Goal: Task Accomplishment & Management: Manage account settings

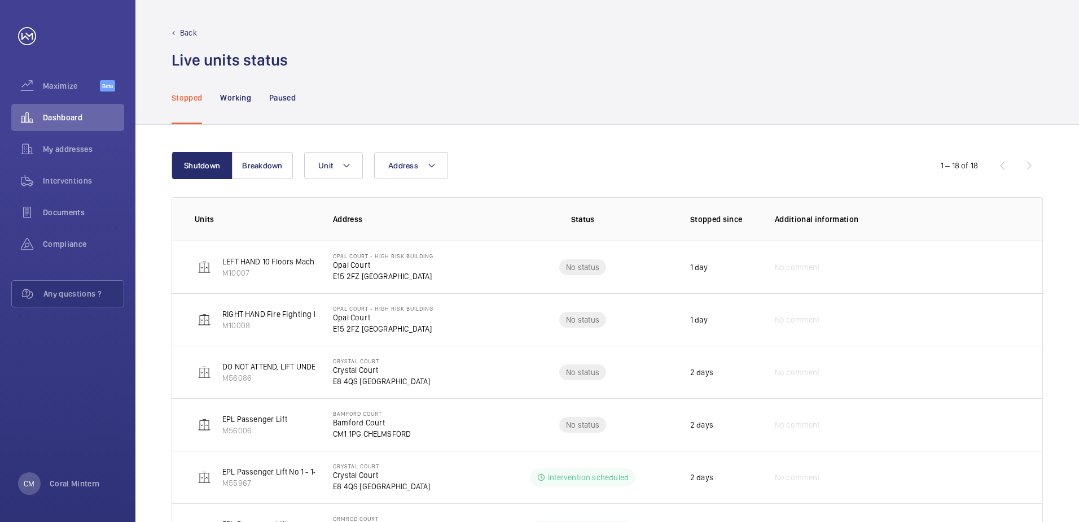
click at [397, 167] on span "Address" at bounding box center [403, 165] width 30 height 9
type input "[GEOGRAPHIC_DATA]"
click at [471, 246] on span "[GEOGRAPHIC_DATA] - [GEOGRAPHIC_DATA]" at bounding box center [482, 242] width 155 height 11
click at [402, 246] on input "[GEOGRAPHIC_DATA] - [GEOGRAPHIC_DATA]" at bounding box center [391, 242] width 23 height 23
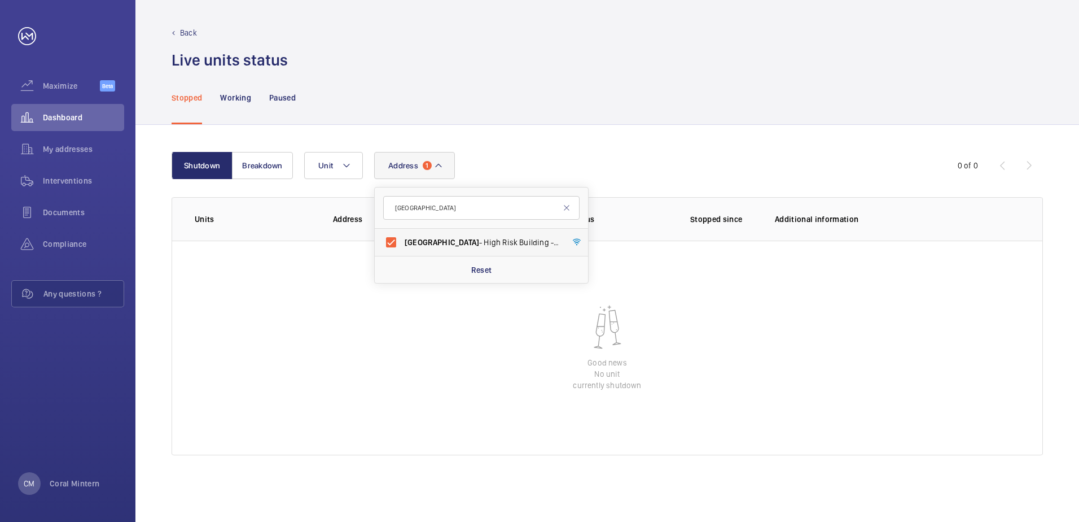
click at [491, 251] on label "[GEOGRAPHIC_DATA] - [GEOGRAPHIC_DATA]" at bounding box center [473, 242] width 196 height 27
click at [402, 251] on input "[GEOGRAPHIC_DATA] - [GEOGRAPHIC_DATA]" at bounding box center [391, 242] width 23 height 23
checkbox input "false"
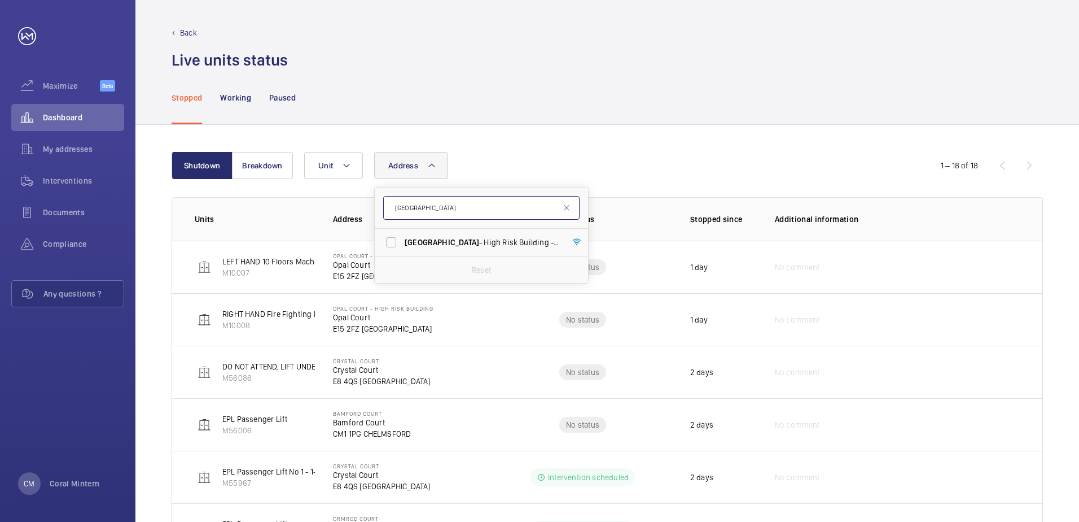
drag, startPoint x: 460, startPoint y: 212, endPoint x: 396, endPoint y: 199, distance: 65.6
click at [396, 199] on input "[GEOGRAPHIC_DATA]" at bounding box center [481, 208] width 196 height 24
type input "w1w 6dn"
click at [441, 241] on span "[PERSON_NAME] House - High Risk Building - [PERSON_NAME][GEOGRAPHIC_DATA]" at bounding box center [482, 242] width 155 height 11
click at [402, 241] on input "[PERSON_NAME] House - High Risk Building - [PERSON_NAME][GEOGRAPHIC_DATA]" at bounding box center [391, 242] width 23 height 23
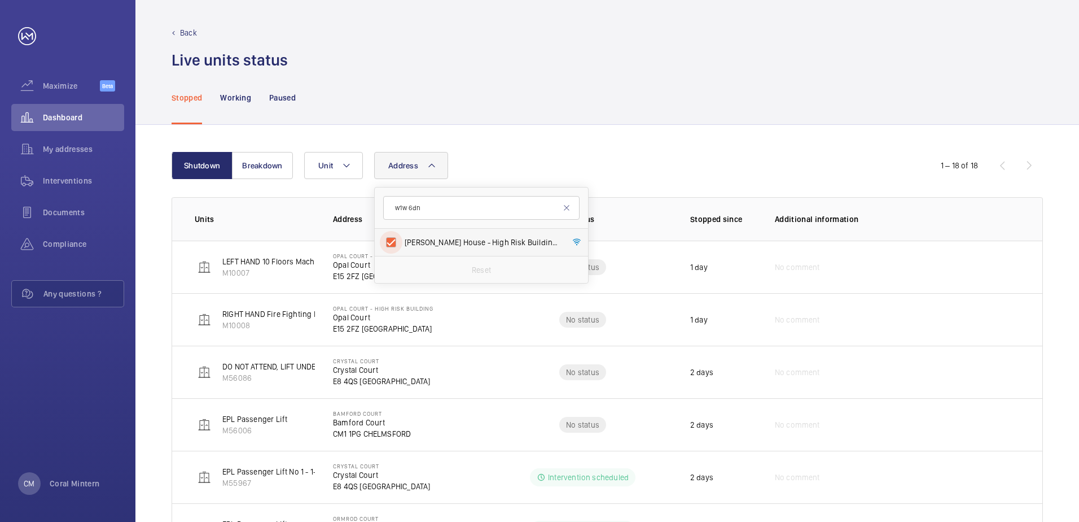
checkbox input "true"
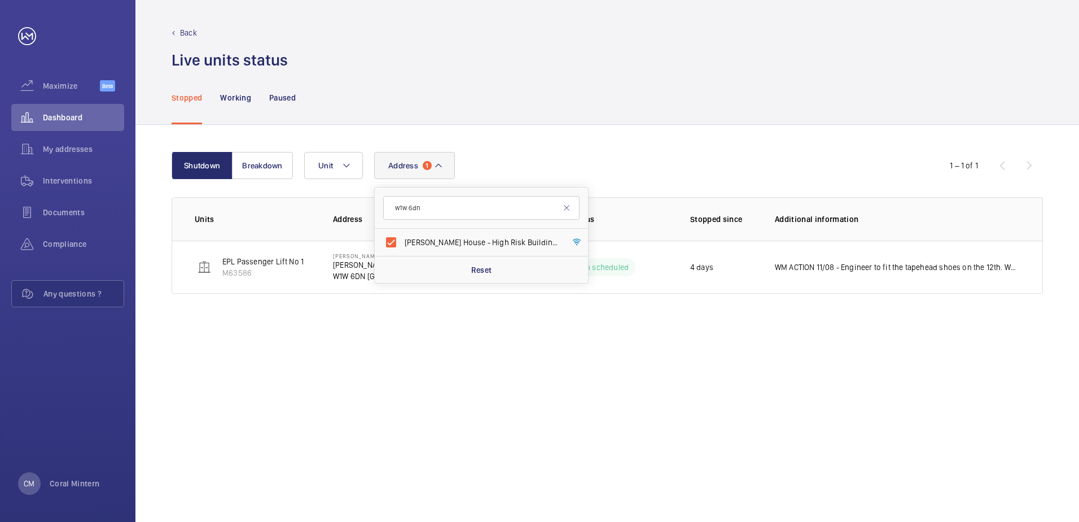
click at [656, 142] on div "Shutdown Breakdown Address 1 w1w [GEOGRAPHIC_DATA][PERSON_NAME] - High Risk Bui…" at bounding box center [607, 323] width 944 height 397
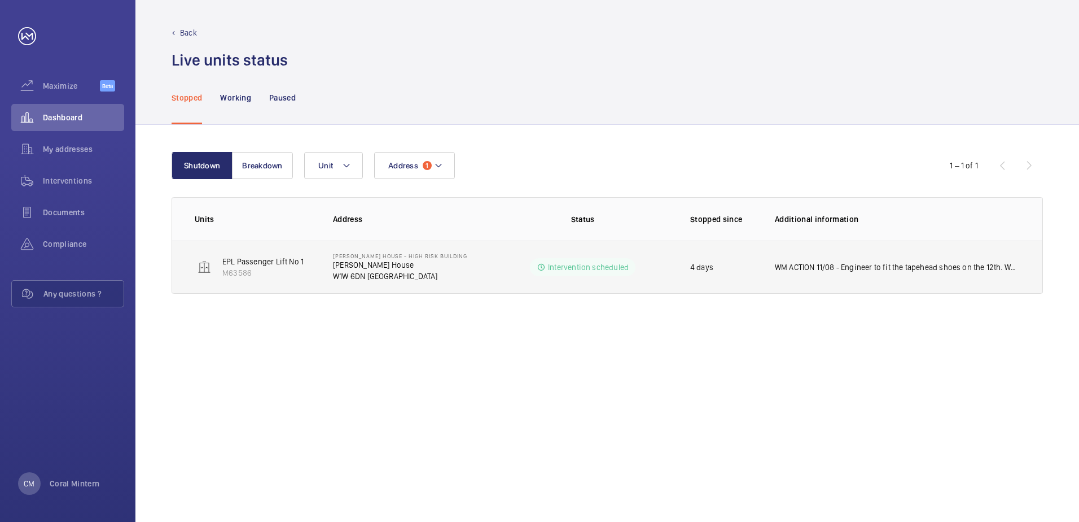
click at [884, 269] on p "WM ACTION 11/08 - Engineer to fit the tapehead shoes on the 12th. WM ACTION 07/…" at bounding box center [897, 266] width 245 height 11
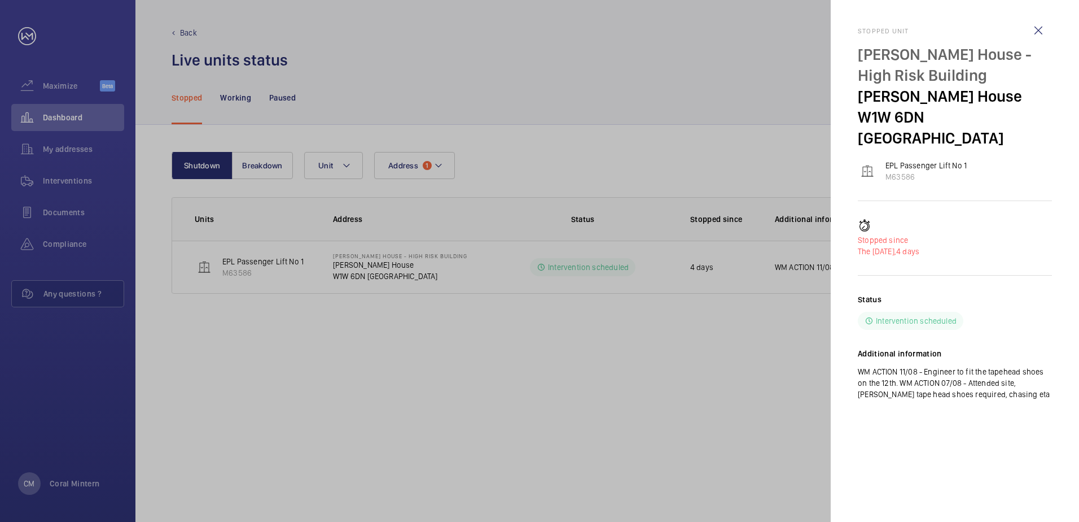
drag, startPoint x: 988, startPoint y: 370, endPoint x: 1008, endPoint y: 372, distance: 19.8
click at [1008, 372] on p "WM ACTION 11/08 - Engineer to fit the tapehead shoes on the 12th. WM ACTION 07/…" at bounding box center [955, 383] width 194 height 34
click at [1029, 30] on wm-front-icon-button at bounding box center [1038, 30] width 27 height 27
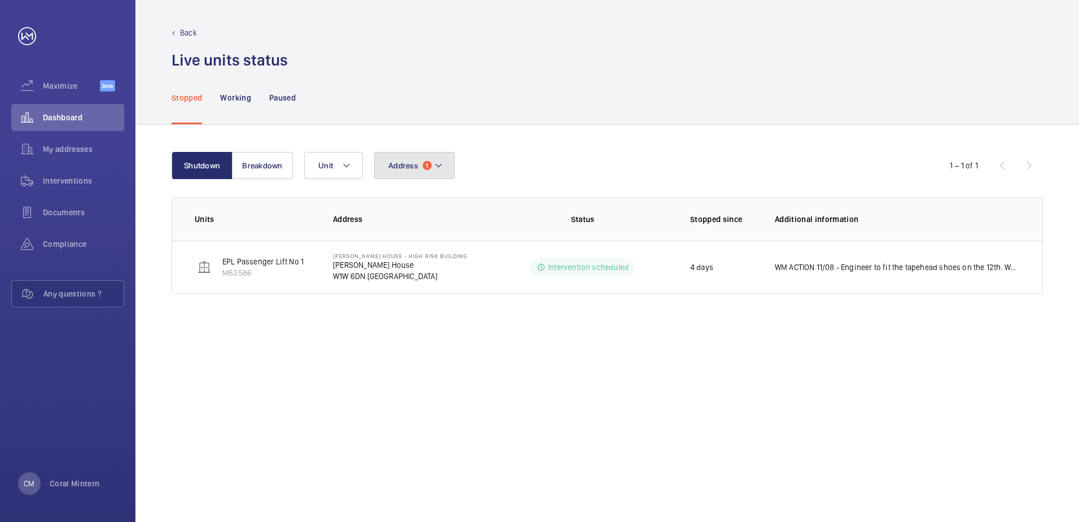
click at [409, 160] on button "Address 1" at bounding box center [414, 165] width 81 height 27
type input "borsberry"
click at [515, 163] on div "Address 1 borsberry No address found Reset Unit" at bounding box center [605, 165] width 603 height 27
click at [437, 165] on mat-icon at bounding box center [438, 166] width 9 height 14
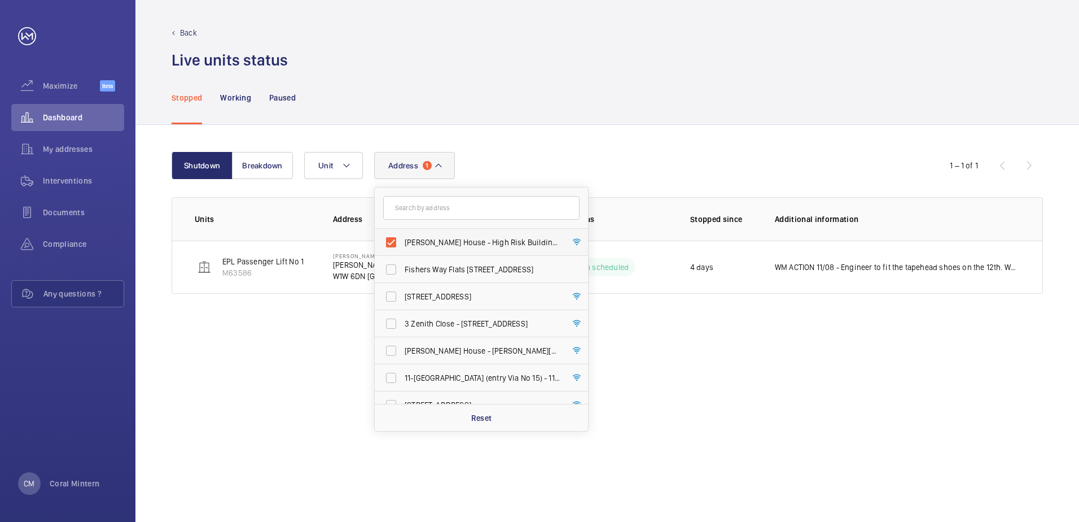
click at [458, 237] on span "[PERSON_NAME] House - High Risk Building - [PERSON_NAME][GEOGRAPHIC_DATA]" at bounding box center [482, 242] width 155 height 11
click at [402, 237] on input "[PERSON_NAME] House - High Risk Building - [PERSON_NAME][GEOGRAPHIC_DATA]" at bounding box center [391, 242] width 23 height 23
checkbox input "false"
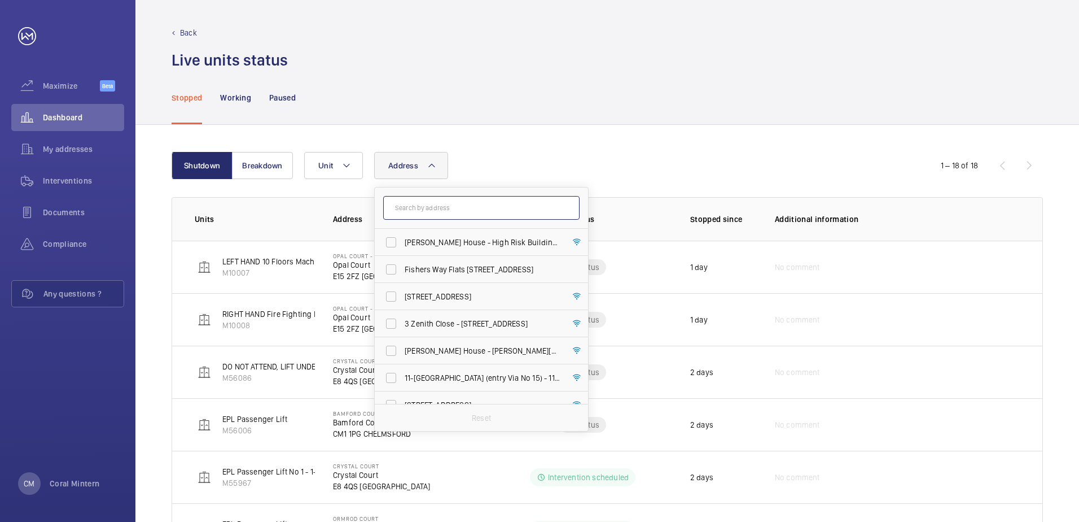
click at [458, 205] on input "text" at bounding box center [481, 208] width 196 height 24
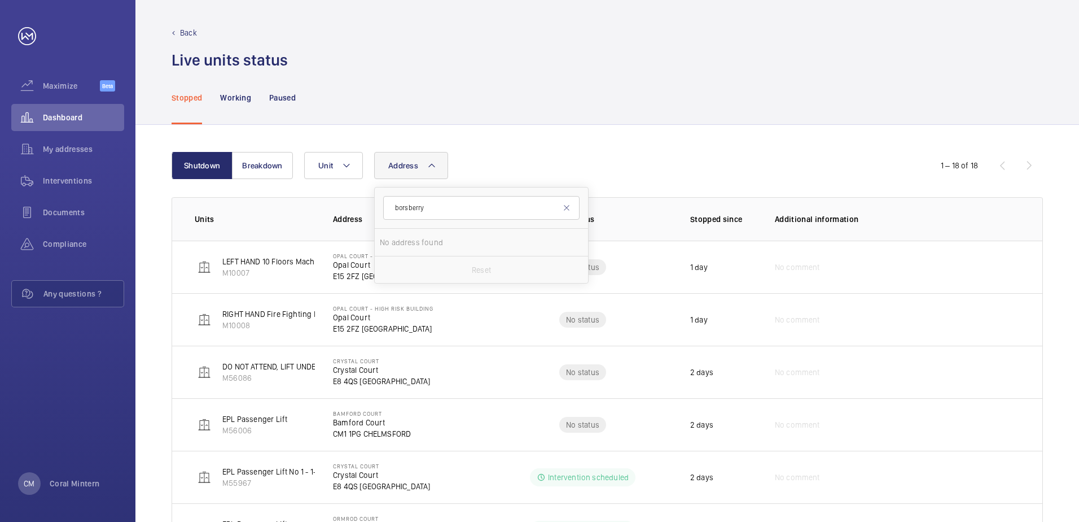
drag, startPoint x: 453, startPoint y: 192, endPoint x: 431, endPoint y: 203, distance: 24.7
click at [432, 203] on form "borsberry" at bounding box center [481, 207] width 213 height 41
drag, startPoint x: 427, startPoint y: 206, endPoint x: 393, endPoint y: 203, distance: 34.0
click at [393, 203] on input "s" at bounding box center [481, 208] width 196 height 24
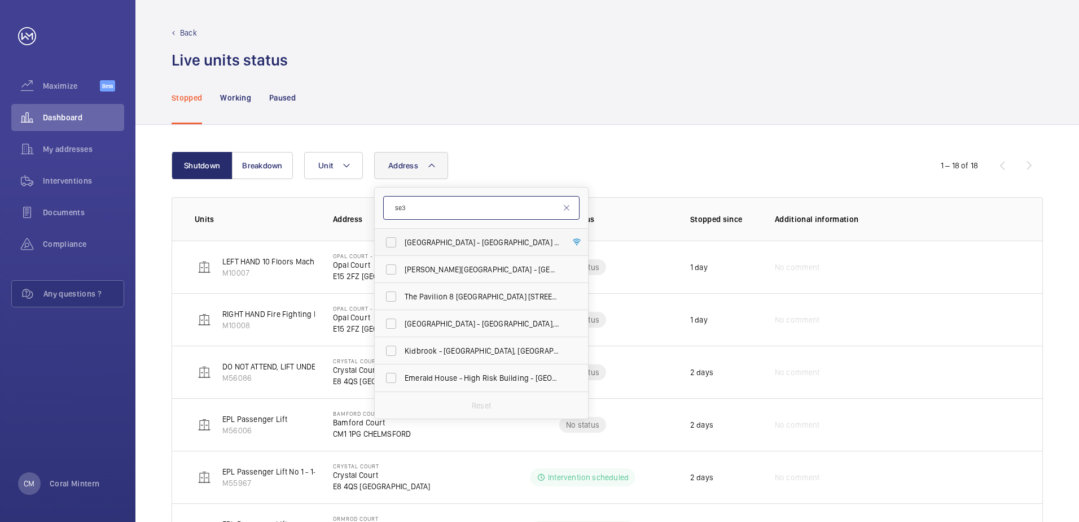
type input "se3"
click at [484, 237] on span "[GEOGRAPHIC_DATA] - [STREET_ADDRESS]" at bounding box center [482, 242] width 155 height 11
click at [402, 237] on input "[GEOGRAPHIC_DATA] - [STREET_ADDRESS]" at bounding box center [391, 242] width 23 height 23
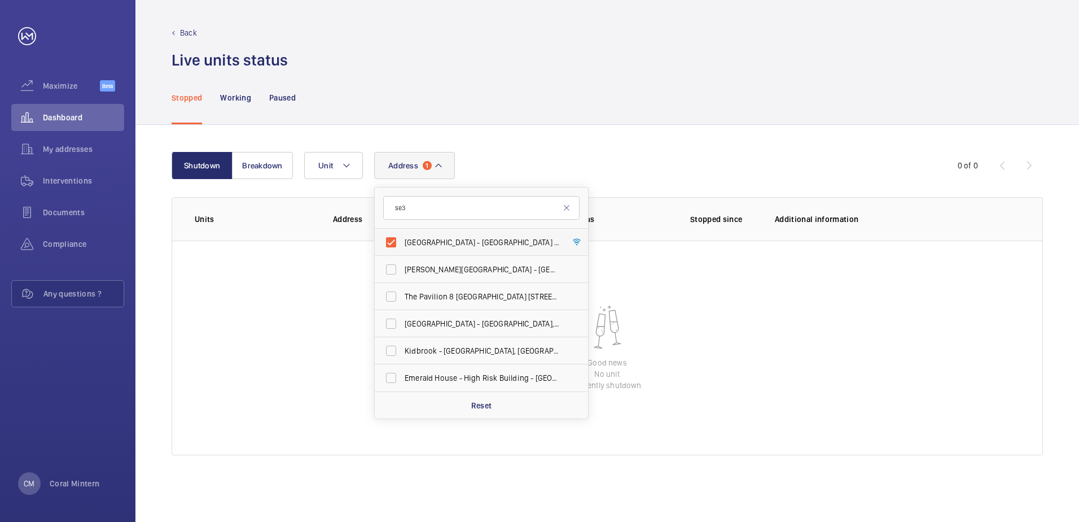
click at [510, 231] on label "[GEOGRAPHIC_DATA] - [STREET_ADDRESS]" at bounding box center [473, 242] width 196 height 27
click at [402, 231] on input "[GEOGRAPHIC_DATA] - [STREET_ADDRESS]" at bounding box center [391, 242] width 23 height 23
checkbox input "false"
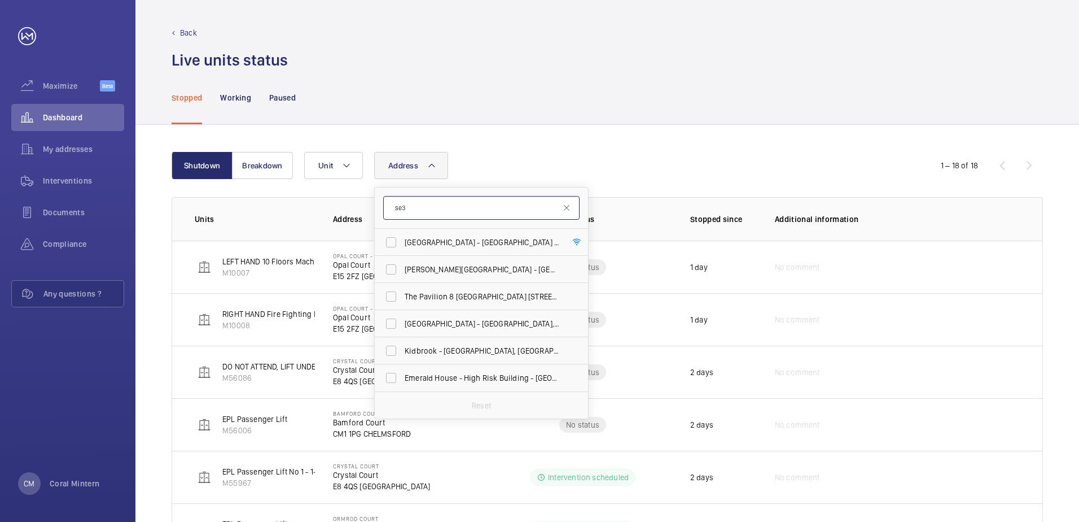
drag, startPoint x: 498, startPoint y: 219, endPoint x: 395, endPoint y: 204, distance: 104.9
click at [395, 204] on input "se3" at bounding box center [481, 208] width 196 height 24
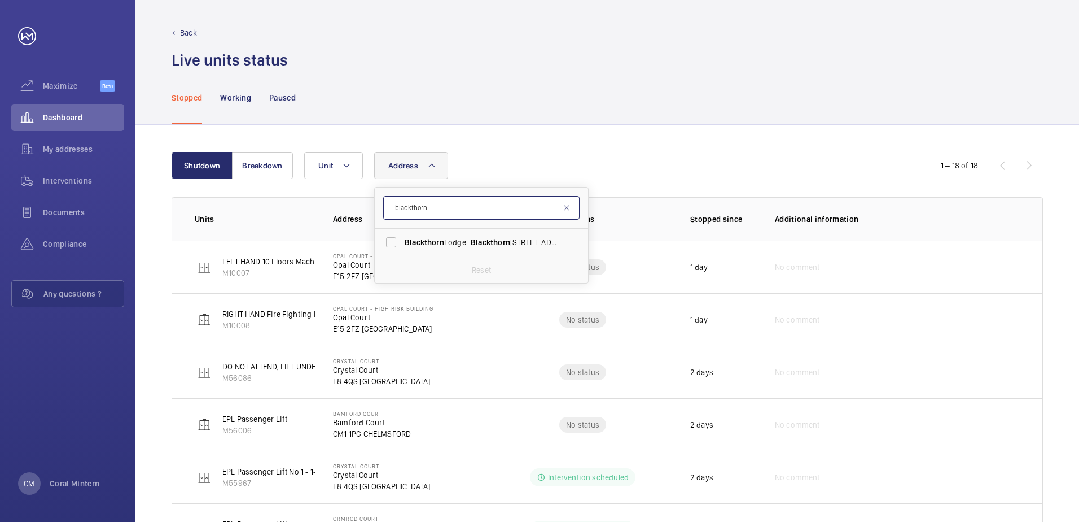
type input "blackthorn"
click at [470, 241] on span "[STREET_ADDRESS]" at bounding box center [482, 242] width 155 height 11
click at [402, 241] on input "[STREET_ADDRESS]" at bounding box center [391, 242] width 23 height 23
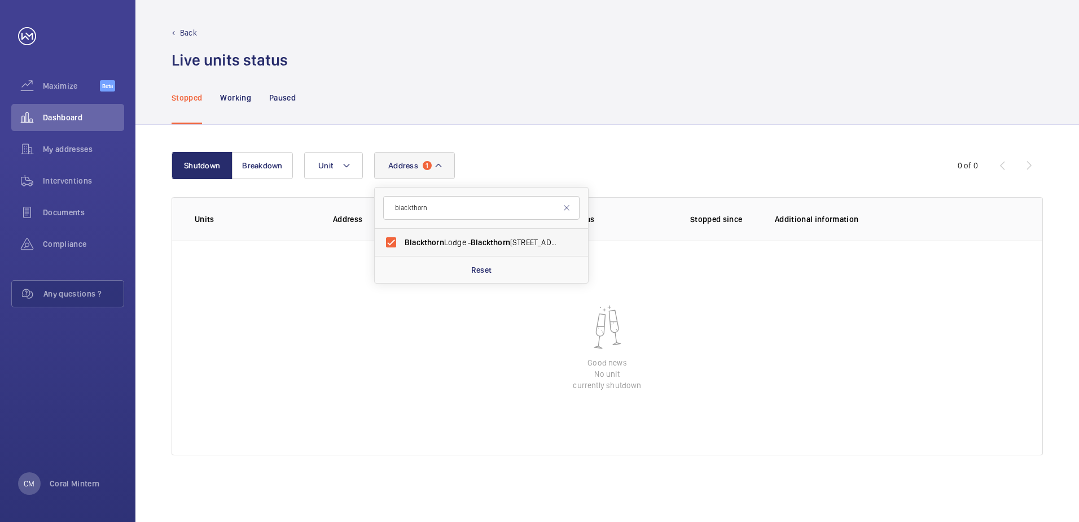
click at [476, 253] on label "[STREET_ADDRESS]" at bounding box center [473, 242] width 196 height 27
click at [402, 253] on input "[STREET_ADDRESS]" at bounding box center [391, 242] width 23 height 23
checkbox input "false"
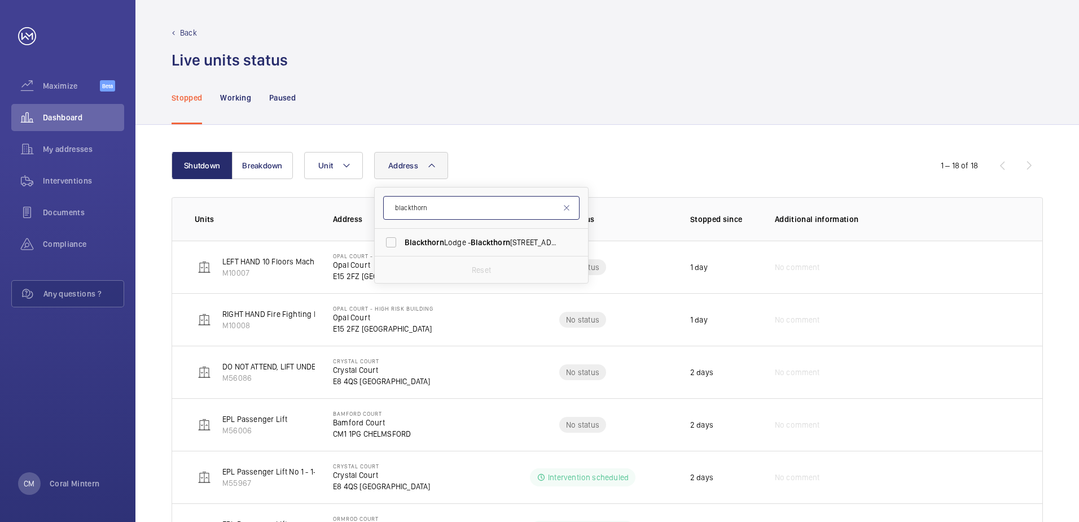
drag, startPoint x: 466, startPoint y: 207, endPoint x: 400, endPoint y: 202, distance: 66.8
click at [400, 202] on input "blackthorn" at bounding box center [481, 208] width 196 height 24
type input "b"
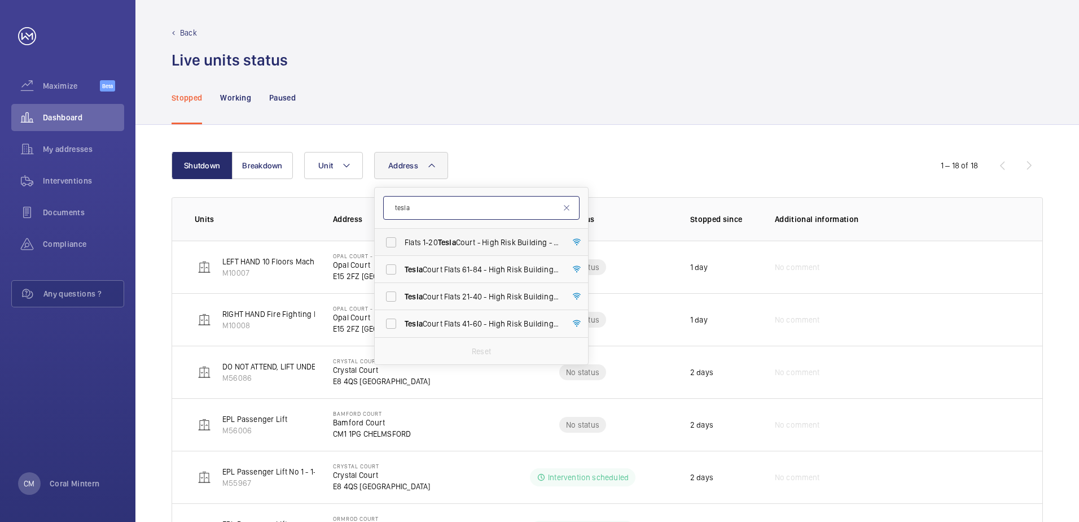
type input "tesla"
click at [475, 246] on span "Flats 1-20 Tesla Court - High Risk Building - Flats [STREET_ADDRESS]" at bounding box center [482, 242] width 155 height 11
click at [402, 246] on input "Flats 1-20 Tesla Court - High Risk Building - Flats [STREET_ADDRESS]" at bounding box center [391, 242] width 23 height 23
checkbox input "true"
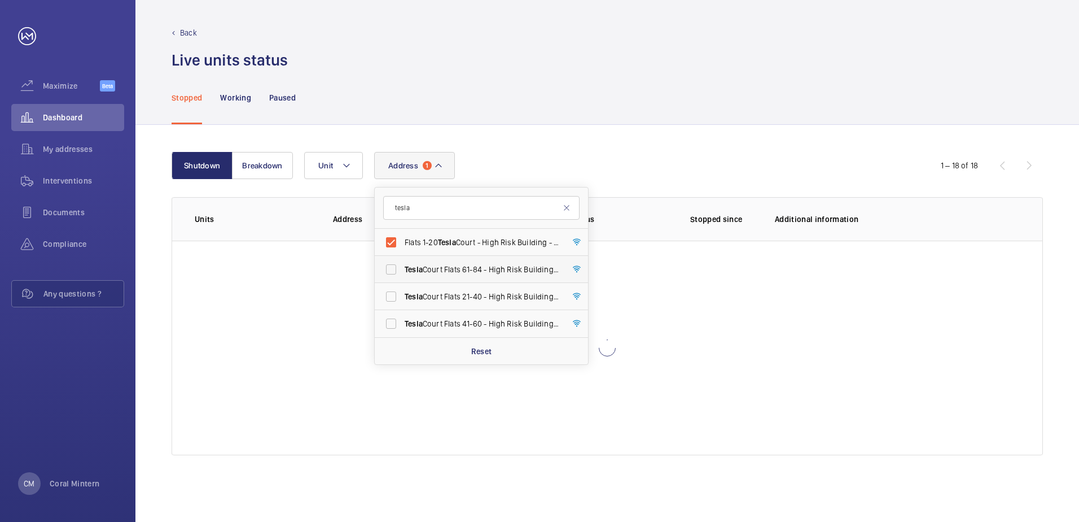
click at [477, 264] on span "Tesla Court Flats [STREET_ADDRESS]" at bounding box center [482, 269] width 155 height 11
click at [402, 264] on input "Tesla Court Flats [STREET_ADDRESS]" at bounding box center [391, 269] width 23 height 23
checkbox input "true"
drag, startPoint x: 472, startPoint y: 289, endPoint x: 470, endPoint y: 296, distance: 7.1
click at [470, 296] on label "Tesla Court Flats 21-40 - High Risk Building - [STREET_ADDRESS]" at bounding box center [473, 296] width 196 height 27
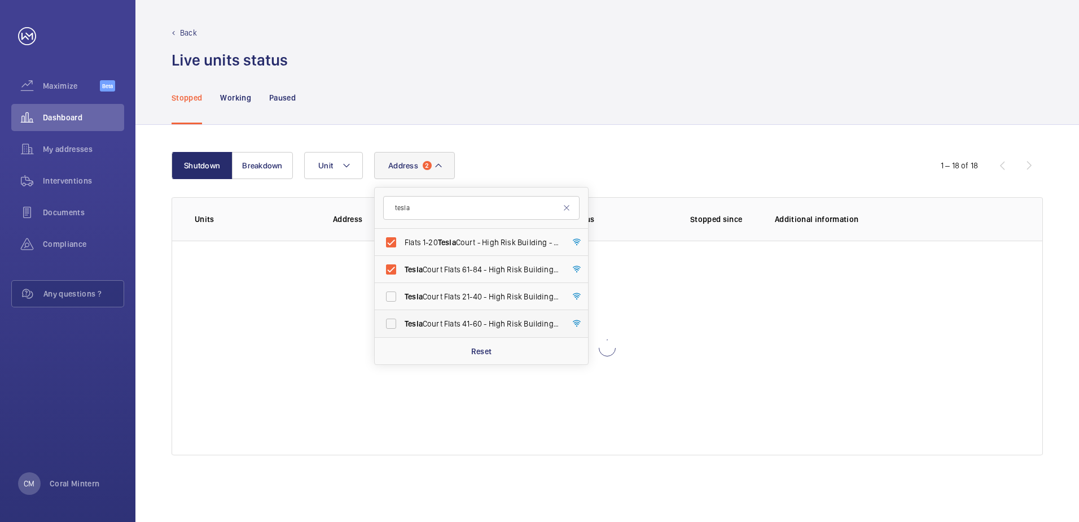
drag, startPoint x: 470, startPoint y: 296, endPoint x: 452, endPoint y: 326, distance: 35.2
click at [452, 326] on span "Tesla Court Flats [STREET_ADDRESS]" at bounding box center [482, 323] width 155 height 11
click at [402, 326] on input "Tesla Court Flats [STREET_ADDRESS]" at bounding box center [391, 323] width 23 height 23
checkbox input "true"
click at [455, 285] on label "Tesla Court Flats 21-40 - High Risk Building - [STREET_ADDRESS]" at bounding box center [473, 296] width 196 height 27
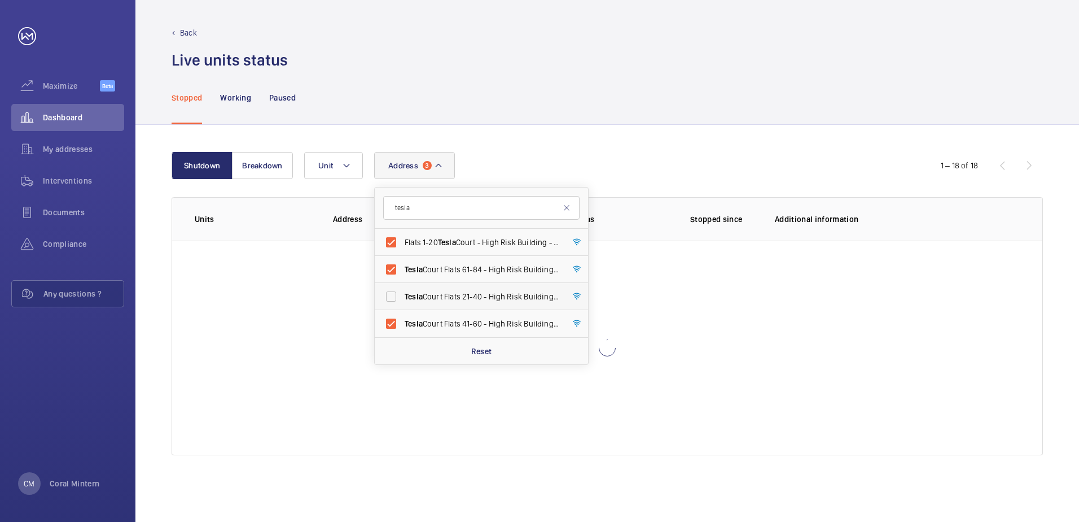
click at [402, 285] on input "Tesla Court Flats 21-40 - High Risk Building - [STREET_ADDRESS]" at bounding box center [391, 296] width 23 height 23
checkbox input "true"
click at [498, 235] on label "Flats 1-20 Tesla Court - High Risk Building - Flats [STREET_ADDRESS]" at bounding box center [473, 242] width 196 height 27
click at [402, 235] on input "Flats 1-20 Tesla Court - High Risk Building - Flats [STREET_ADDRESS]" at bounding box center [391, 242] width 23 height 23
checkbox input "false"
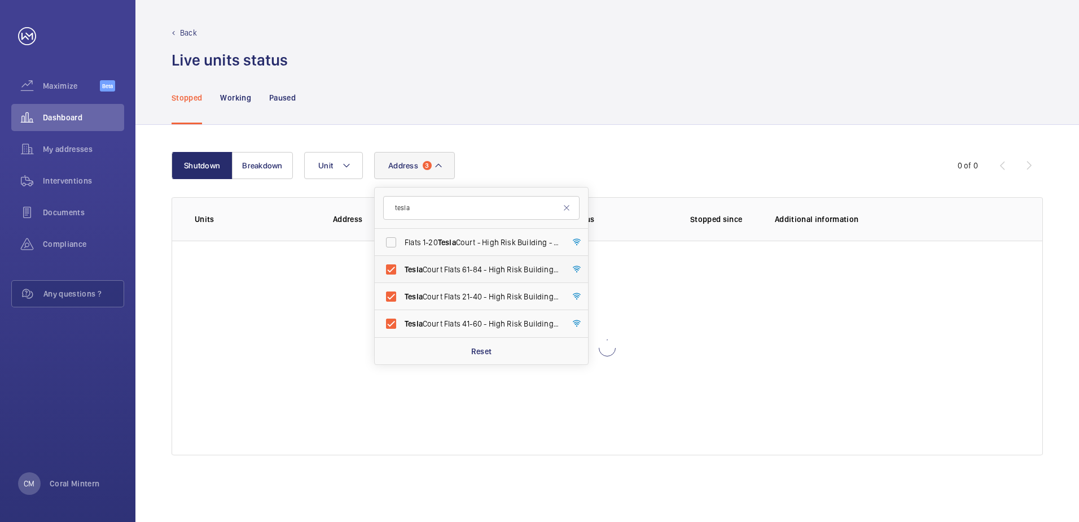
click at [506, 264] on span "Tesla Court Flats [STREET_ADDRESS]" at bounding box center [482, 269] width 155 height 11
click at [402, 264] on input "Tesla Court Flats [STREET_ADDRESS]" at bounding box center [391, 269] width 23 height 23
checkbox input "false"
click at [510, 288] on label "Tesla Court Flats 21-40 - High Risk Building - [STREET_ADDRESS]" at bounding box center [473, 296] width 196 height 27
click at [402, 288] on input "Tesla Court Flats 21-40 - High Risk Building - [STREET_ADDRESS]" at bounding box center [391, 296] width 23 height 23
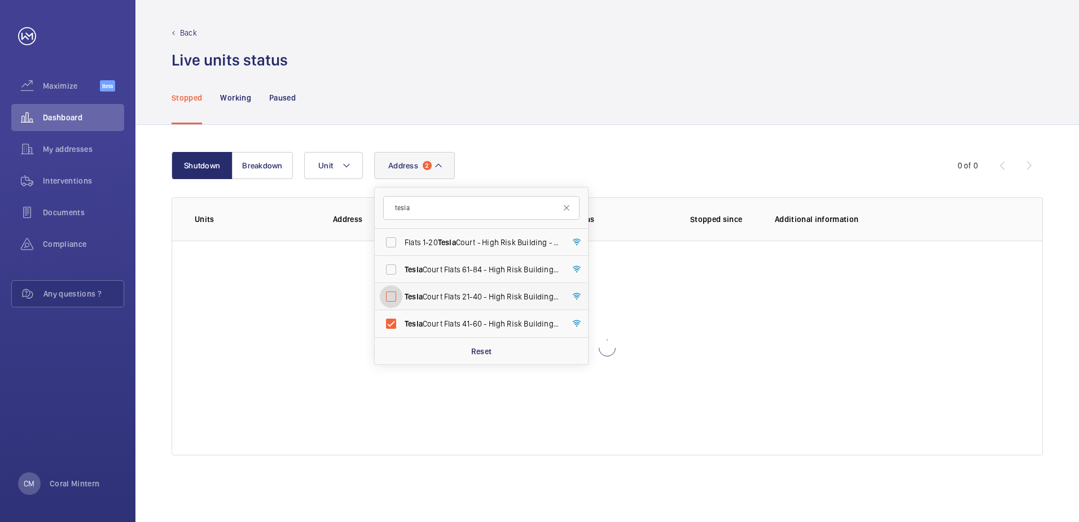
checkbox input "false"
click at [518, 312] on label "Tesla Court Flats [STREET_ADDRESS]" at bounding box center [473, 323] width 196 height 27
click at [402, 312] on input "Tesla Court Flats [STREET_ADDRESS]" at bounding box center [391, 323] width 23 height 23
checkbox input "false"
drag, startPoint x: 466, startPoint y: 213, endPoint x: 430, endPoint y: 205, distance: 36.6
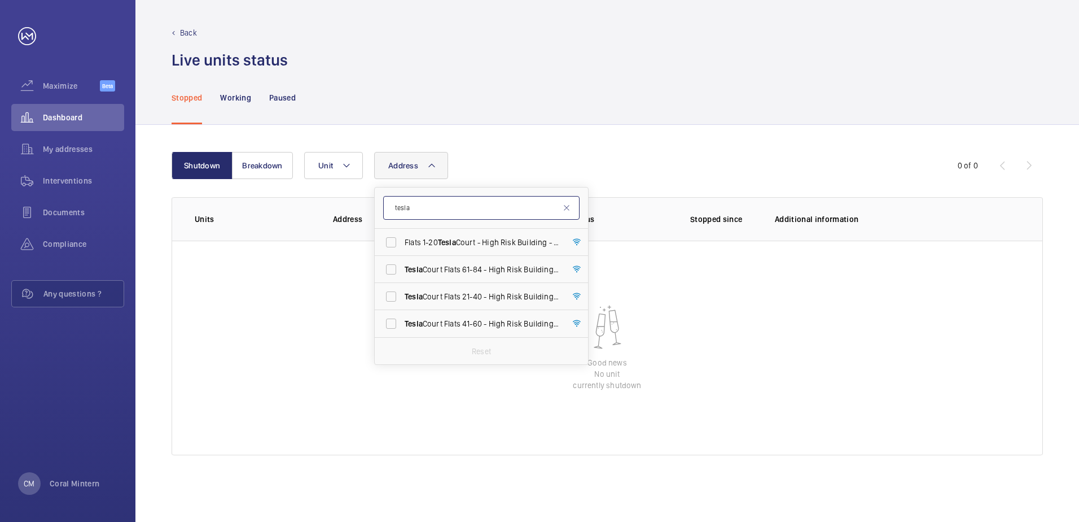
click at [395, 205] on input "tesla" at bounding box center [481, 208] width 196 height 24
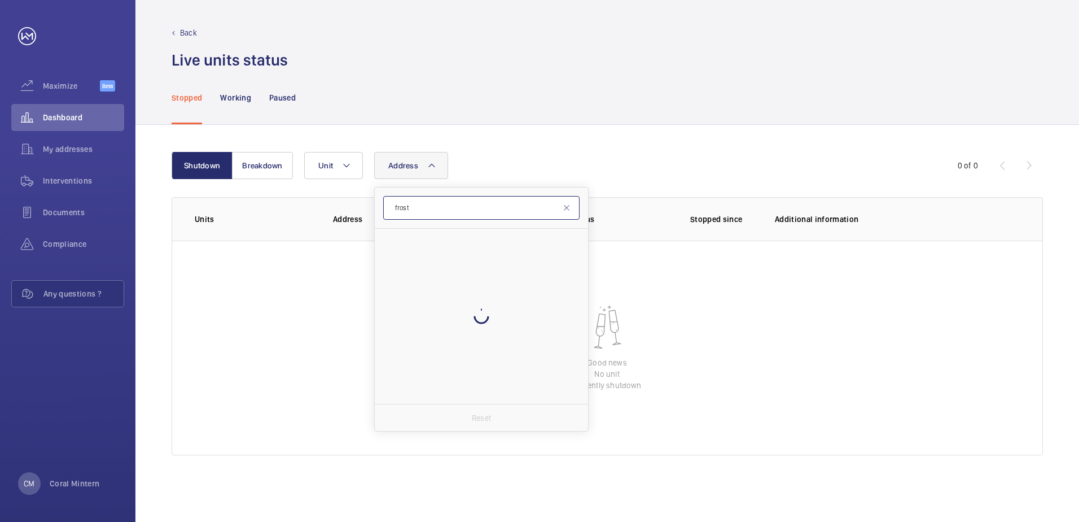
type input "frost"
click at [475, 250] on label "Frost Court - High [STREET_ADDRESS]" at bounding box center [473, 242] width 196 height 27
click at [402, 250] on input "Frost Court - High [STREET_ADDRESS]" at bounding box center [391, 242] width 23 height 23
checkbox input "true"
drag, startPoint x: 444, startPoint y: 210, endPoint x: 391, endPoint y: 212, distance: 53.1
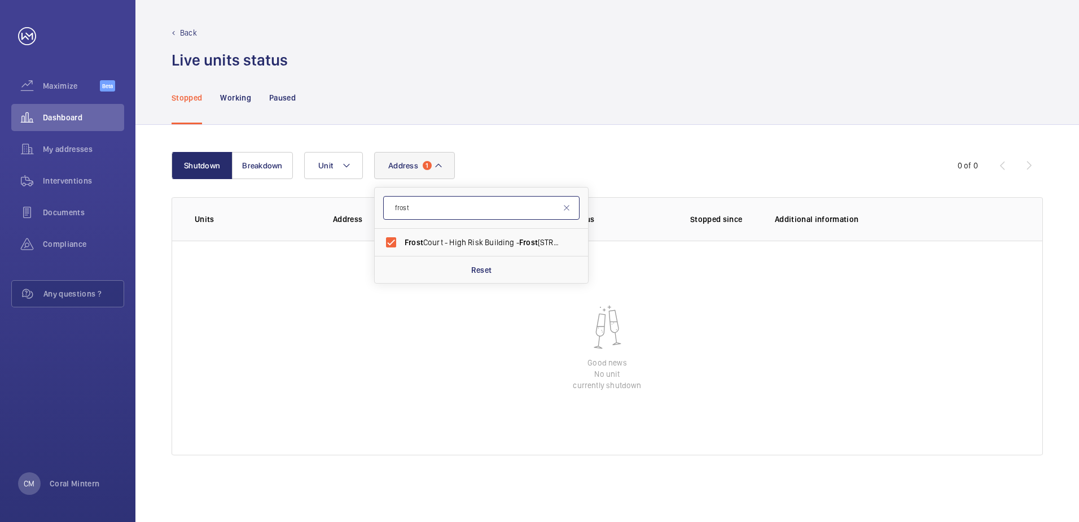
click at [391, 212] on input "frost" at bounding box center [481, 208] width 196 height 24
type input "nevern"
click at [516, 259] on label "Nevern Place 12-18 (entry Via No 16) - [GEOGRAPHIC_DATA] 12-18 (entry [GEOGRAPH…" at bounding box center [473, 269] width 196 height 27
click at [402, 259] on input "Nevern Place 12-18 (entry Via No 16) - [GEOGRAPHIC_DATA] 12-18 (entry [GEOGRAPH…" at bounding box center [391, 269] width 23 height 23
checkbox input "true"
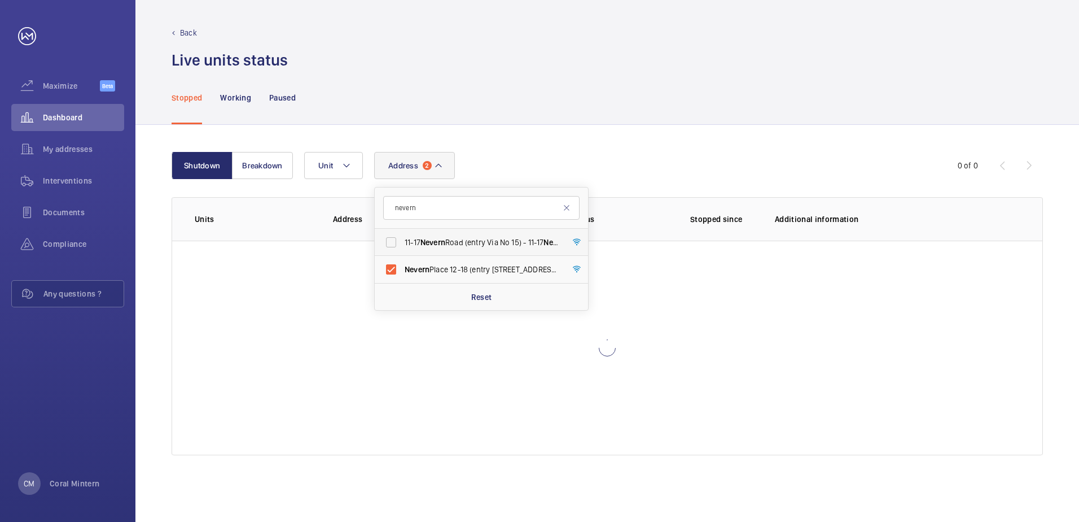
click at [520, 237] on span "11-[GEOGRAPHIC_DATA] (entry Via No 15) - 11-[GEOGRAPHIC_DATA] ([STREET_ADDRESS]" at bounding box center [482, 242] width 155 height 11
click at [402, 237] on input "11-[GEOGRAPHIC_DATA] (entry Via No 15) - 11-[GEOGRAPHIC_DATA] ([STREET_ADDRESS]" at bounding box center [391, 242] width 23 height 23
drag, startPoint x: 461, startPoint y: 248, endPoint x: 461, endPoint y: 267, distance: 18.6
click at [461, 249] on label "11-[GEOGRAPHIC_DATA] (entry Via No 15) - 11-[GEOGRAPHIC_DATA] ([STREET_ADDRESS]" at bounding box center [473, 242] width 196 height 27
click at [402, 249] on input "11-[GEOGRAPHIC_DATA] (entry Via No 15) - 11-[GEOGRAPHIC_DATA] ([STREET_ADDRESS]" at bounding box center [391, 242] width 23 height 23
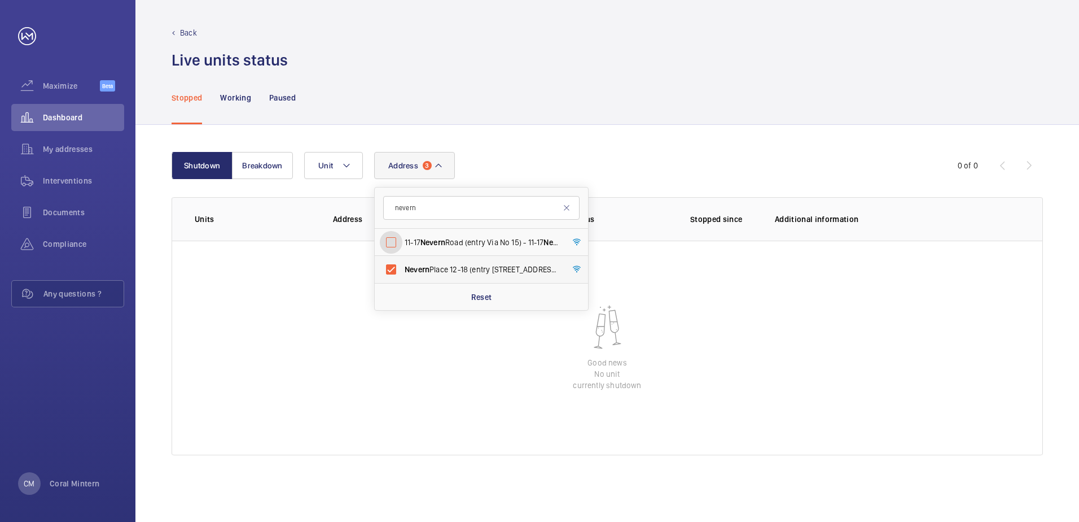
checkbox input "false"
click at [461, 267] on span "Nevern Place 12-18 (entry Via No 16) - [GEOGRAPHIC_DATA] 12-18 (entry [GEOGRAPH…" at bounding box center [482, 269] width 155 height 11
click at [402, 267] on input "Nevern Place 12-18 (entry Via No 16) - [GEOGRAPHIC_DATA] 12-18 (entry [GEOGRAPH…" at bounding box center [391, 269] width 23 height 23
checkbox input "false"
